Goal: Check status

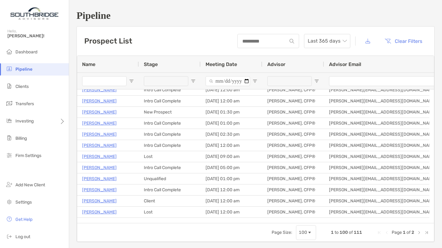
scroll to position [73, 0]
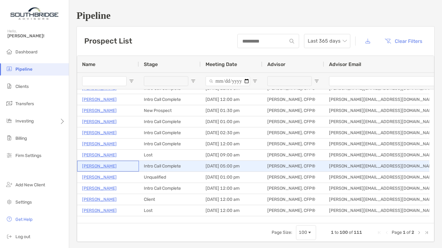
click at [106, 165] on p "[PERSON_NAME]" at bounding box center [99, 166] width 35 height 8
click at [91, 165] on p "[PERSON_NAME]" at bounding box center [99, 166] width 35 height 8
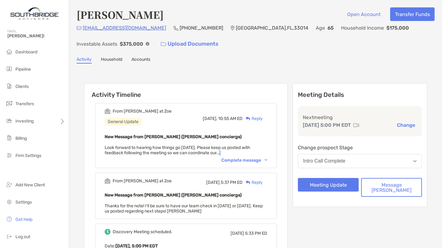
drag, startPoint x: 0, startPoint y: 0, endPoint x: 312, endPoint y: 157, distance: 349.4
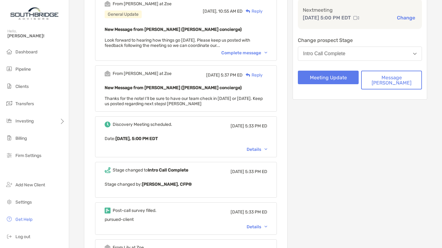
scroll to position [134, 0]
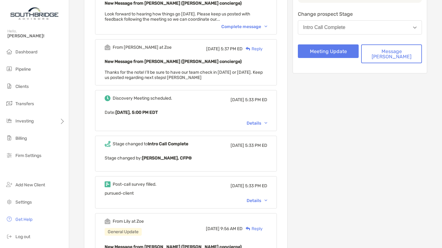
click at [267, 198] on div "Details" at bounding box center [256, 200] width 21 height 5
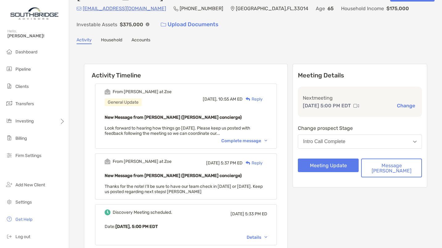
scroll to position [0, 0]
